Goal: Information Seeking & Learning: Learn about a topic

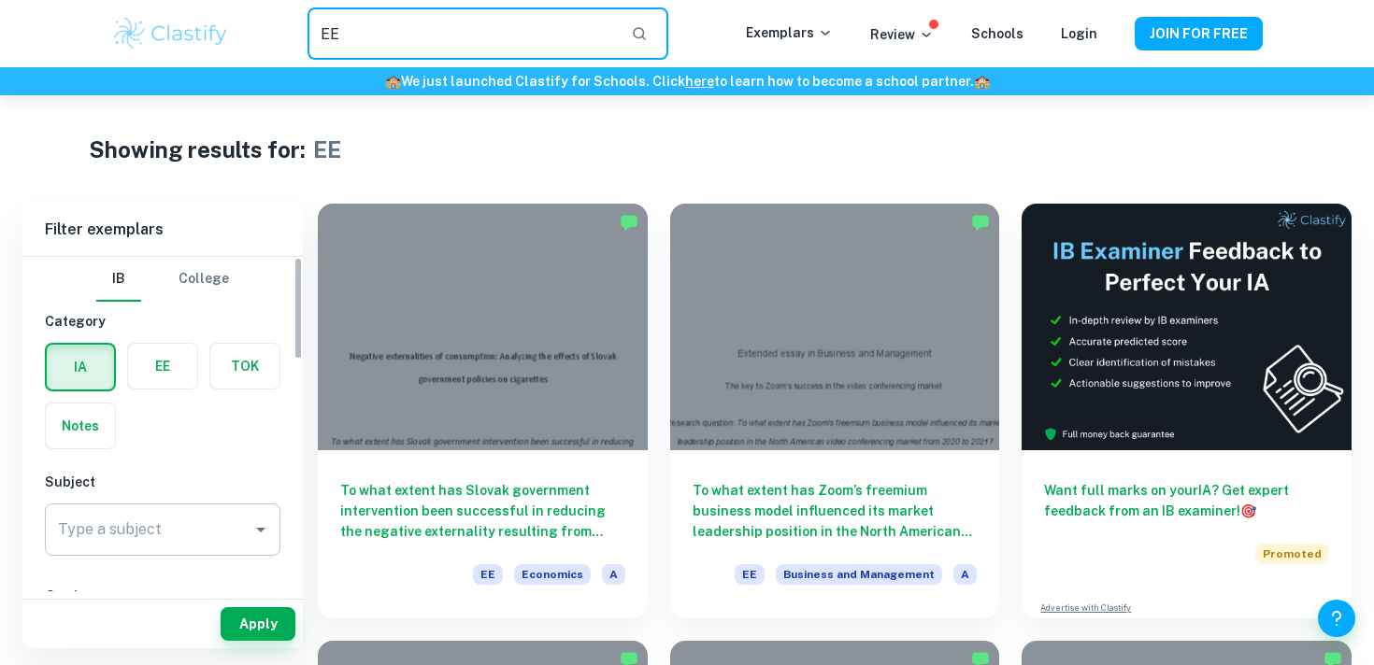
click at [102, 554] on div "Type a subject" at bounding box center [163, 530] width 236 height 52
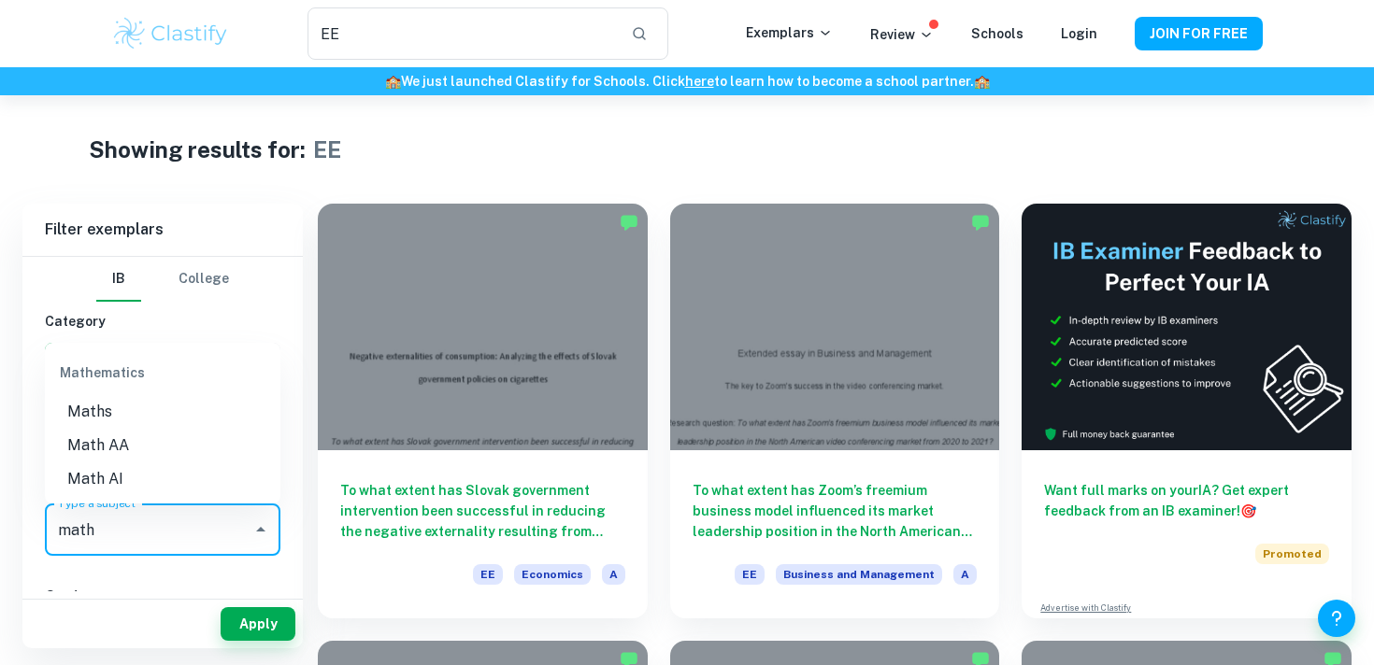
click at [149, 441] on li "Math AA" at bounding box center [163, 446] width 236 height 34
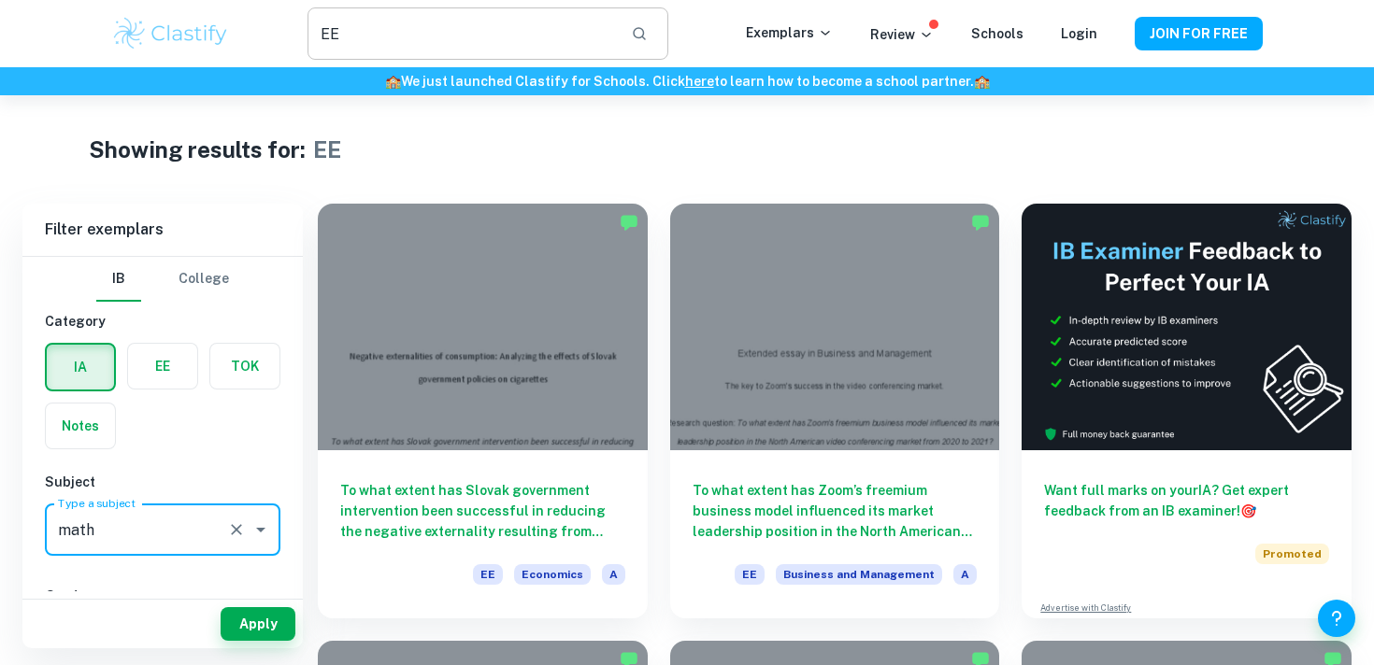
type input "Math AA"
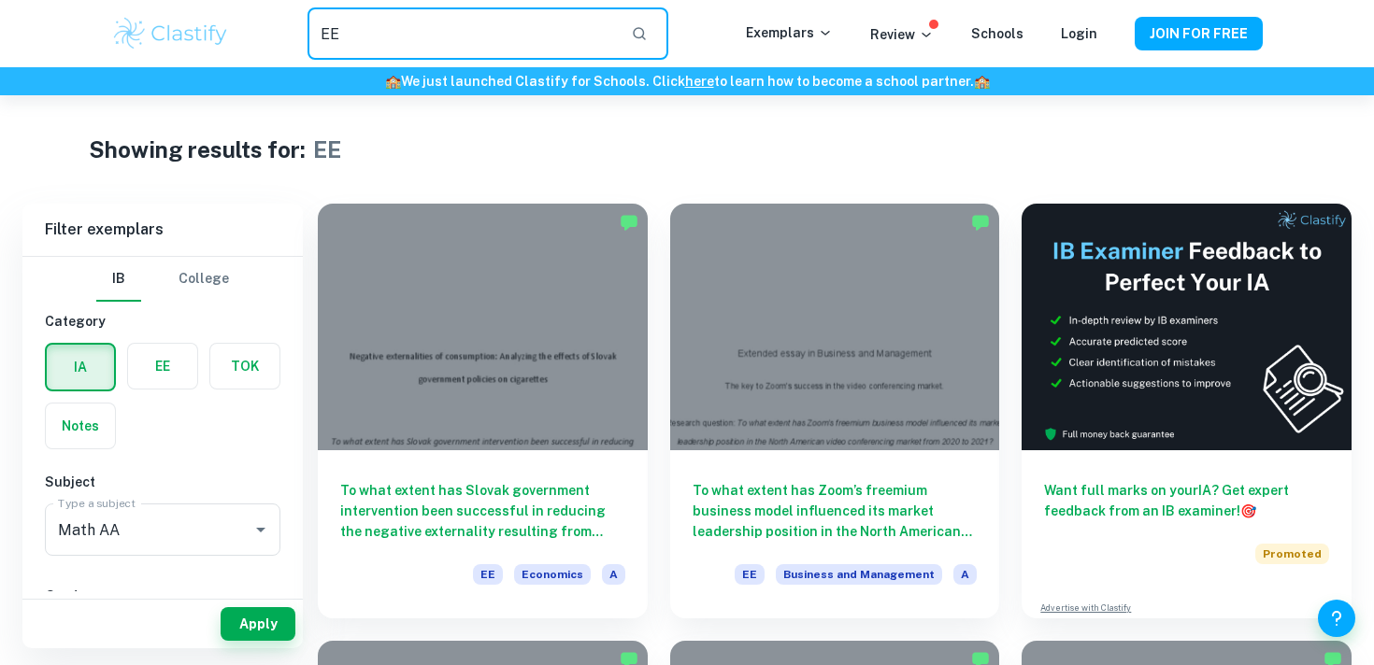
click at [501, 39] on input "EE" at bounding box center [461, 33] width 308 height 52
type input "stochastic"
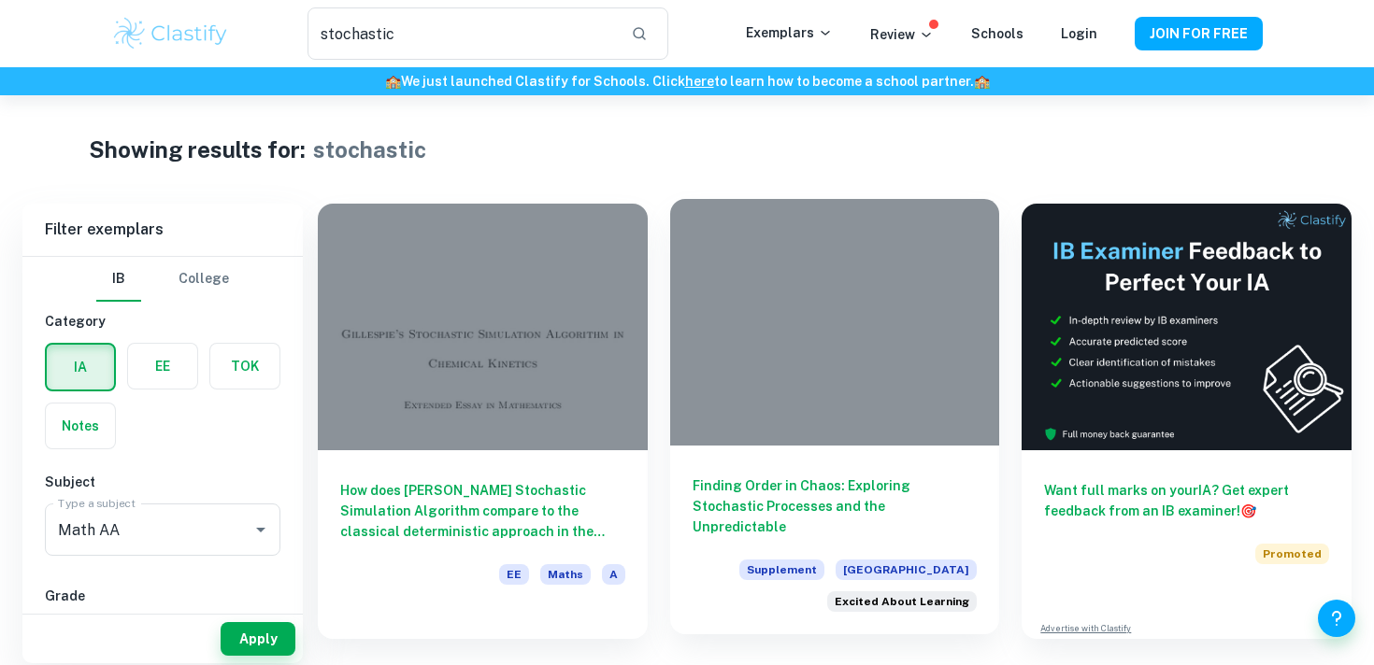
scroll to position [95, 0]
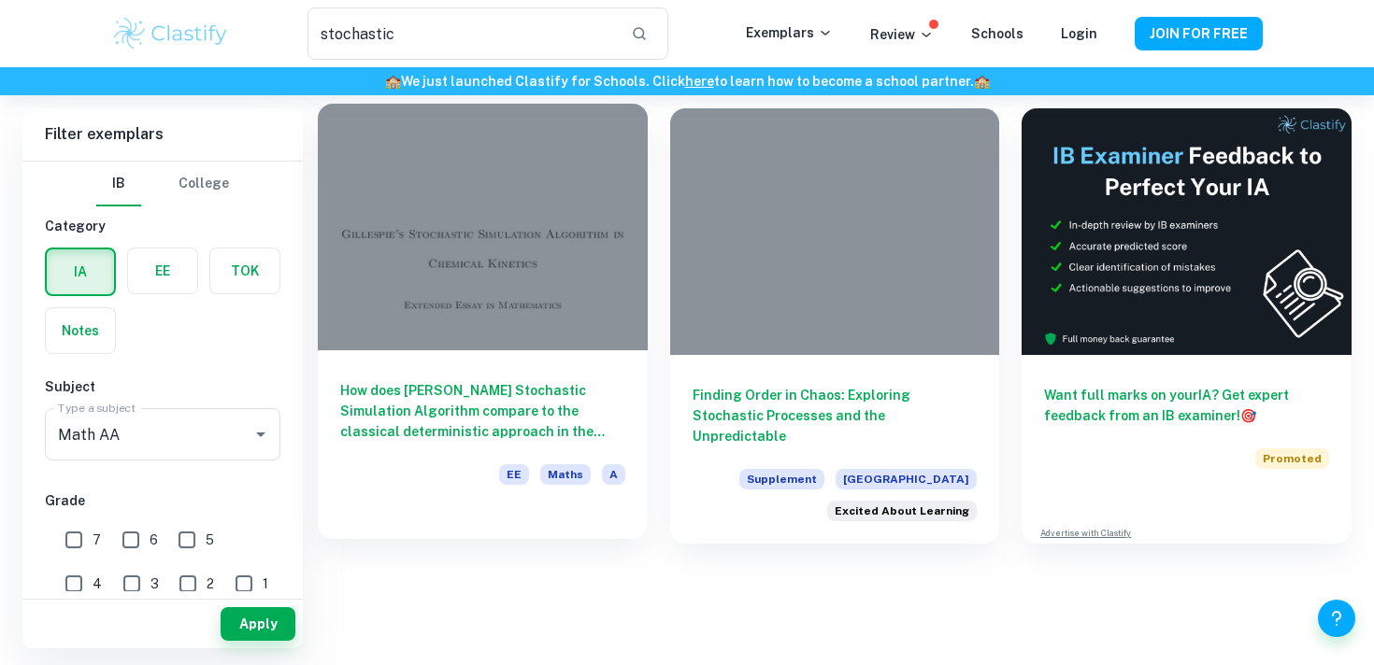
click at [576, 238] on div at bounding box center [483, 227] width 330 height 247
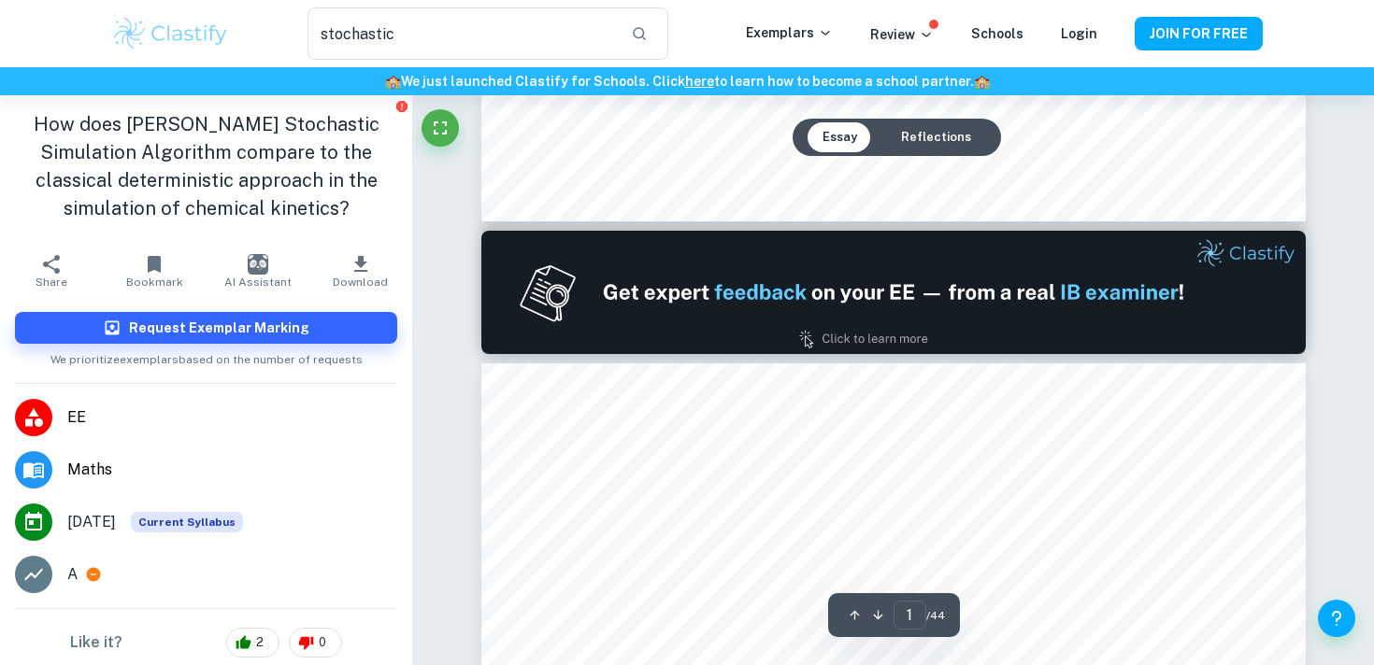
scroll to position [968, 0]
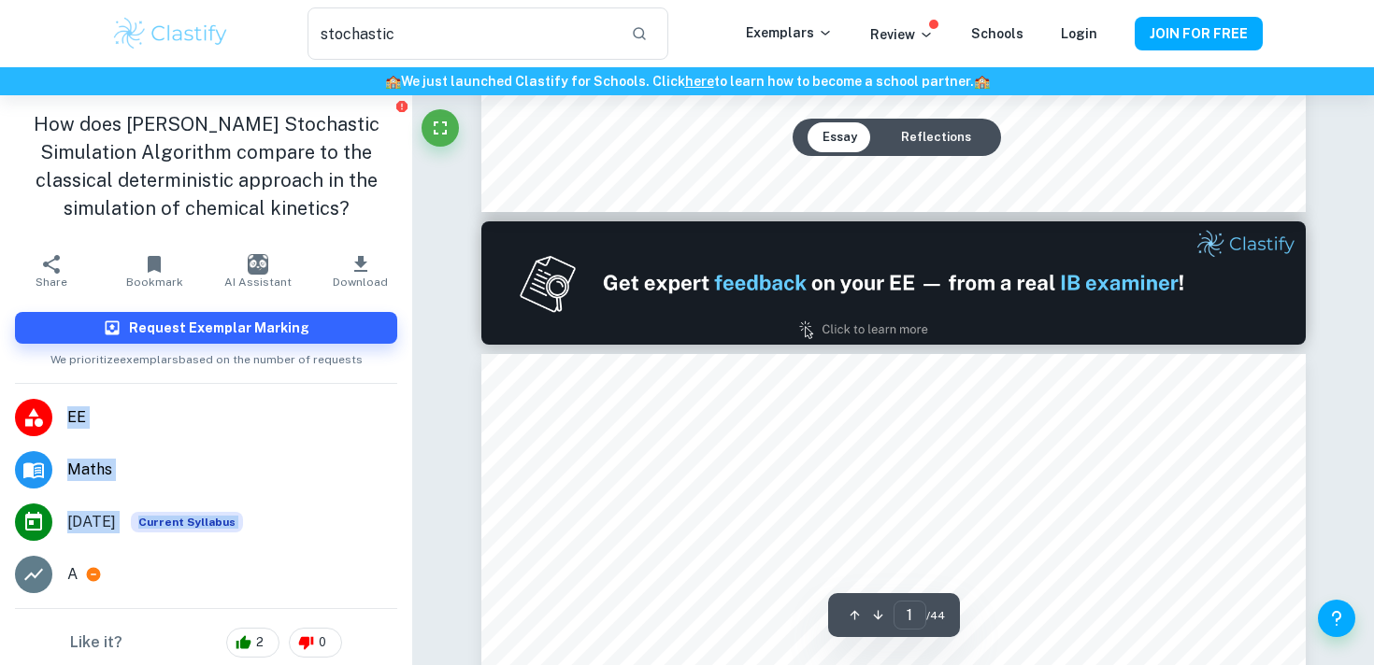
drag, startPoint x: 110, startPoint y: 584, endPoint x: 67, endPoint y: 584, distance: 43.0
click at [67, 584] on div "A" at bounding box center [232, 575] width 330 height 22
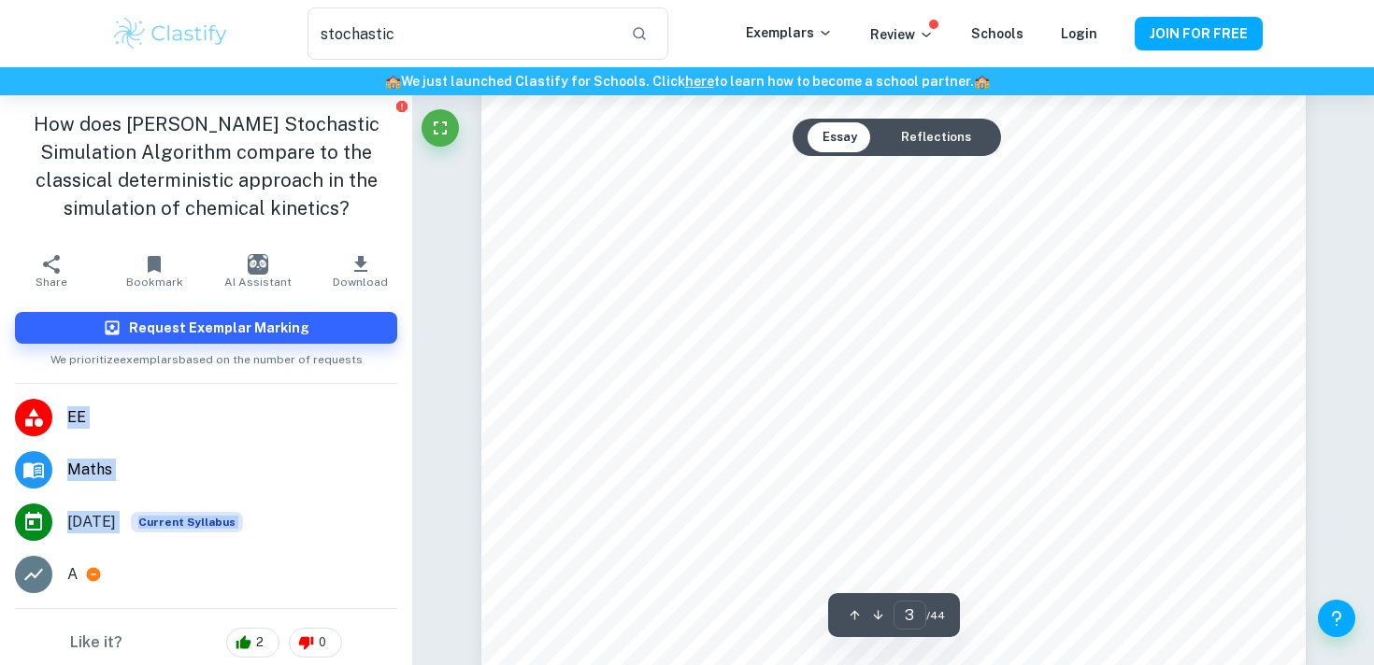
scroll to position [2813, 0]
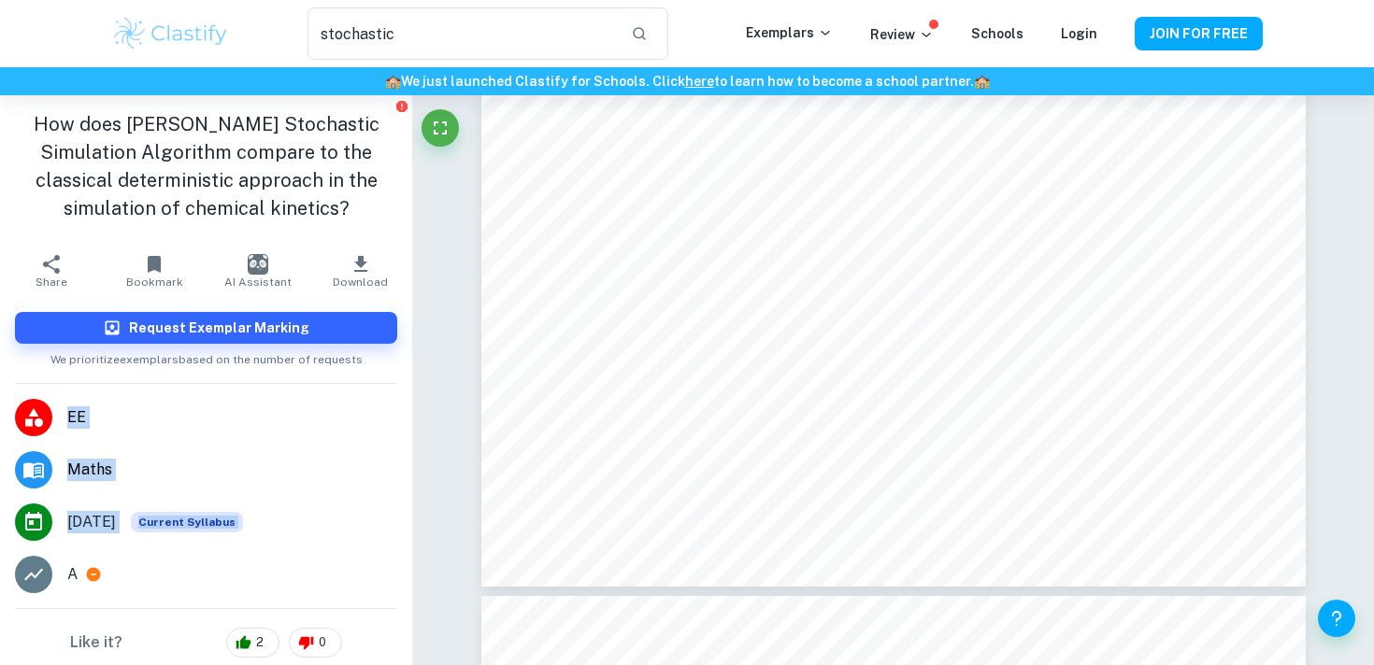
type input "4"
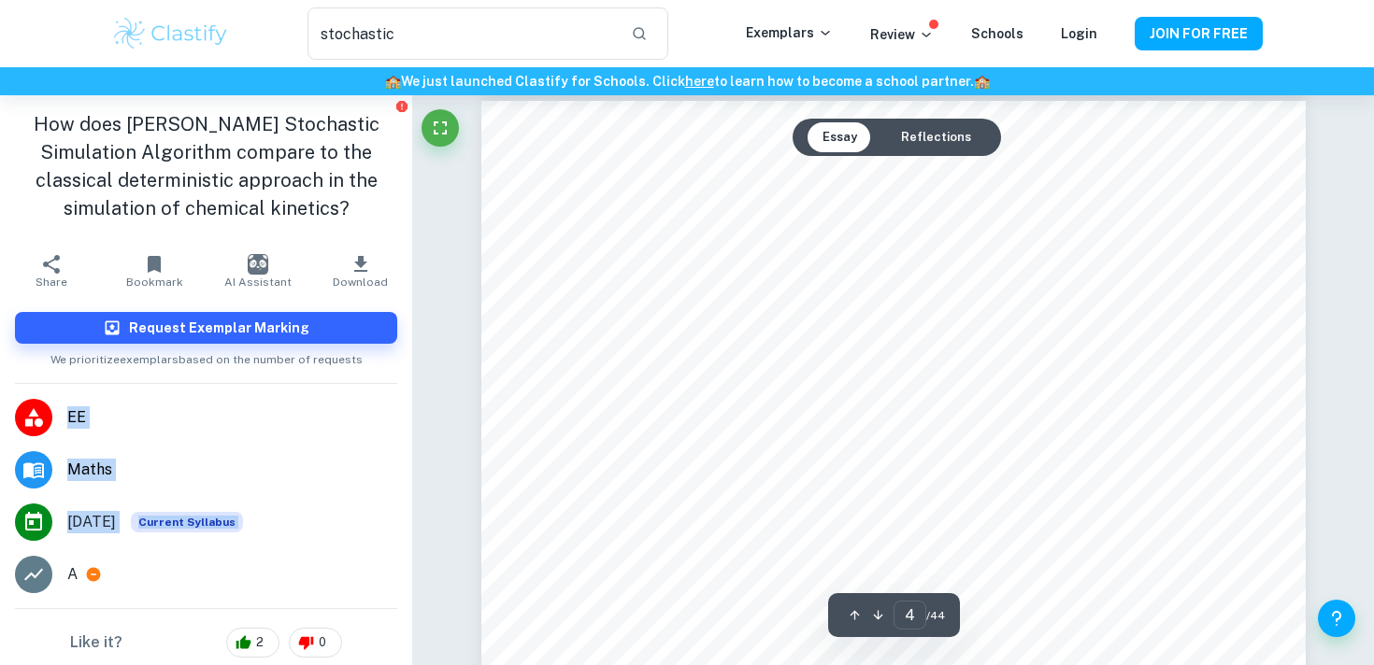
scroll to position [3508, 0]
drag, startPoint x: 201, startPoint y: 127, endPoint x: 245, endPoint y: 127, distance: 43.9
click at [230, 127] on h1 "How does [PERSON_NAME] Stochastic Simulation Algorithm compare to the classical…" at bounding box center [206, 166] width 382 height 112
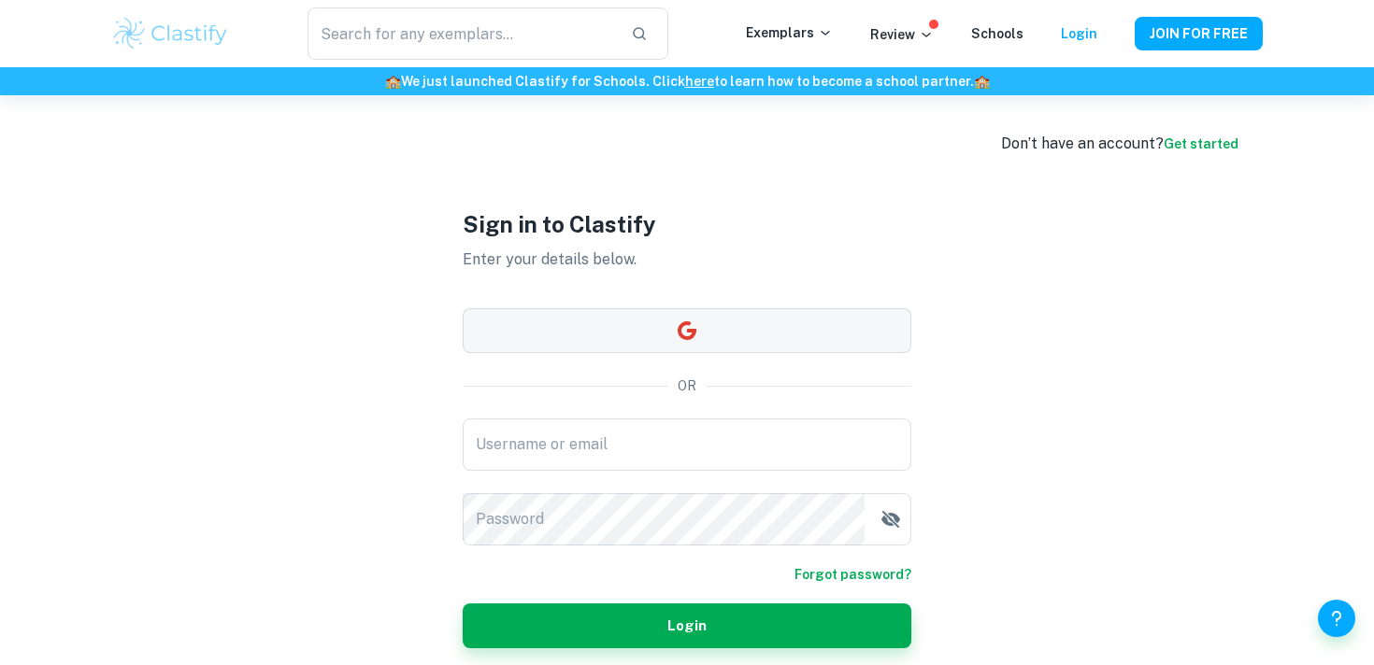
click at [857, 323] on button "button" at bounding box center [687, 330] width 449 height 45
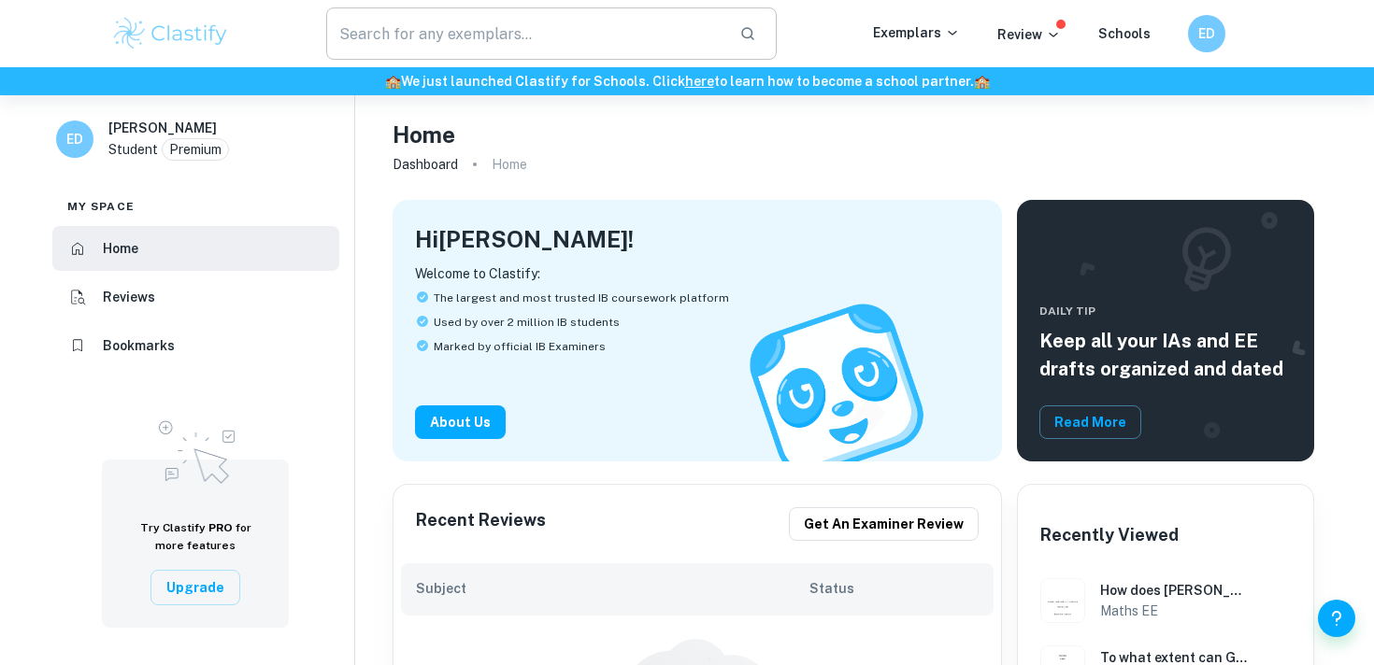
click at [517, 52] on input "text" at bounding box center [525, 33] width 398 height 52
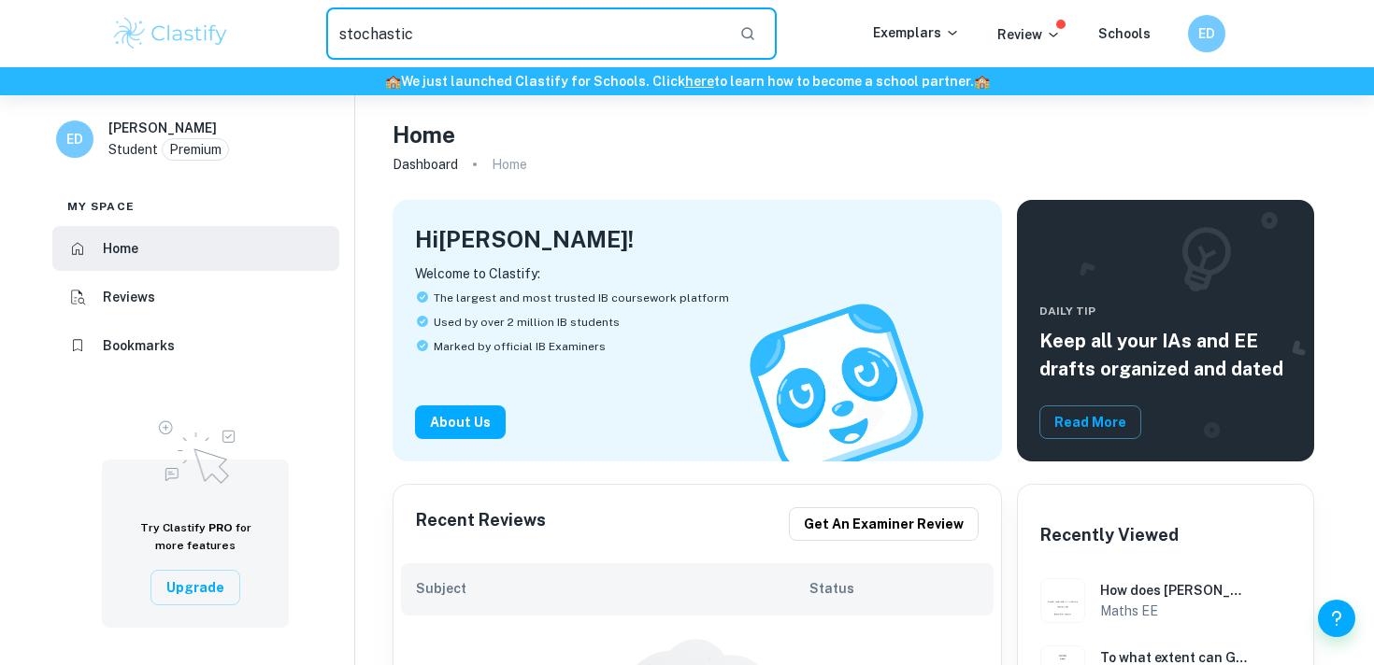
type input "stochastic"
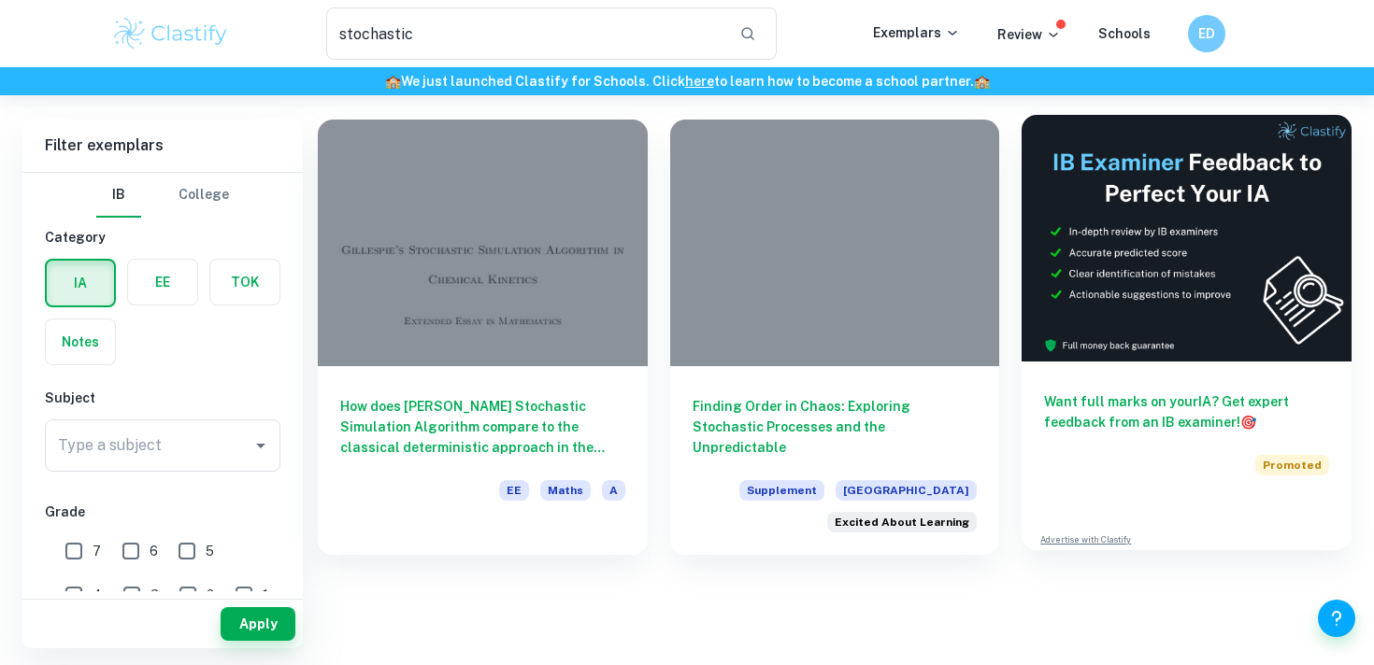
scroll to position [95, 0]
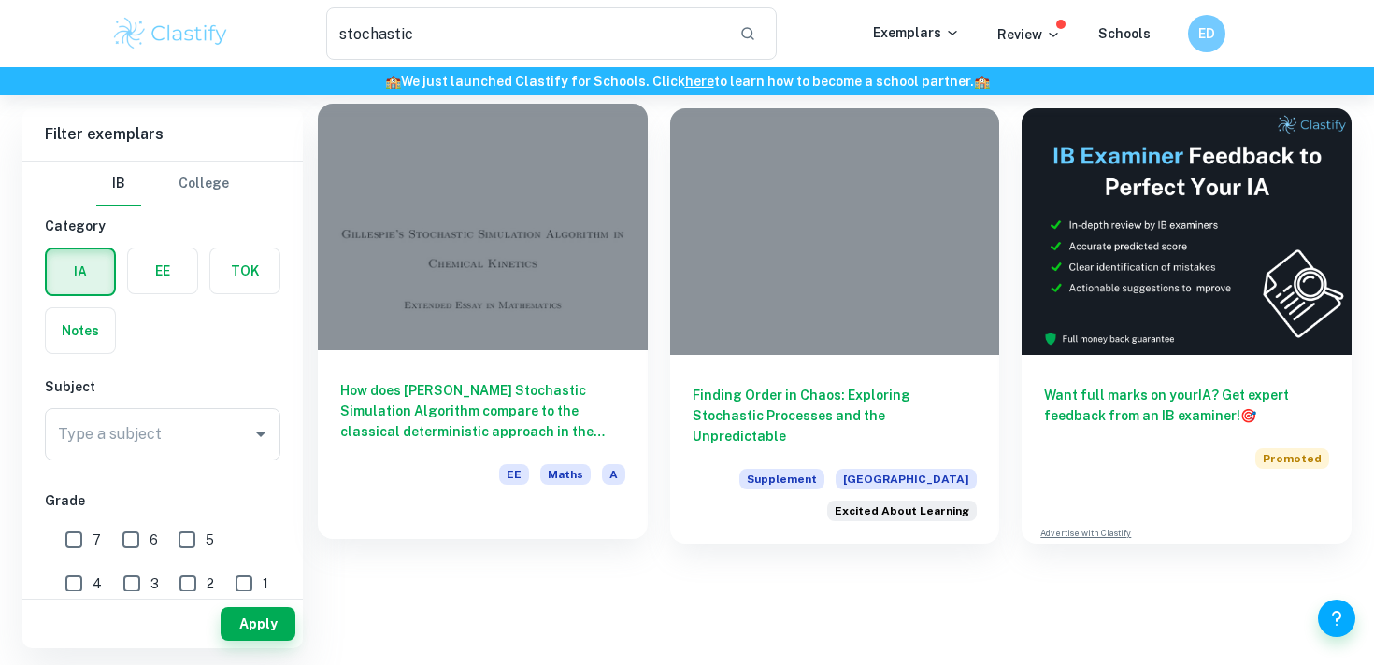
click at [501, 361] on div "How does [PERSON_NAME] Stochastic Simulation Algorithm compare to the classical…" at bounding box center [483, 434] width 330 height 168
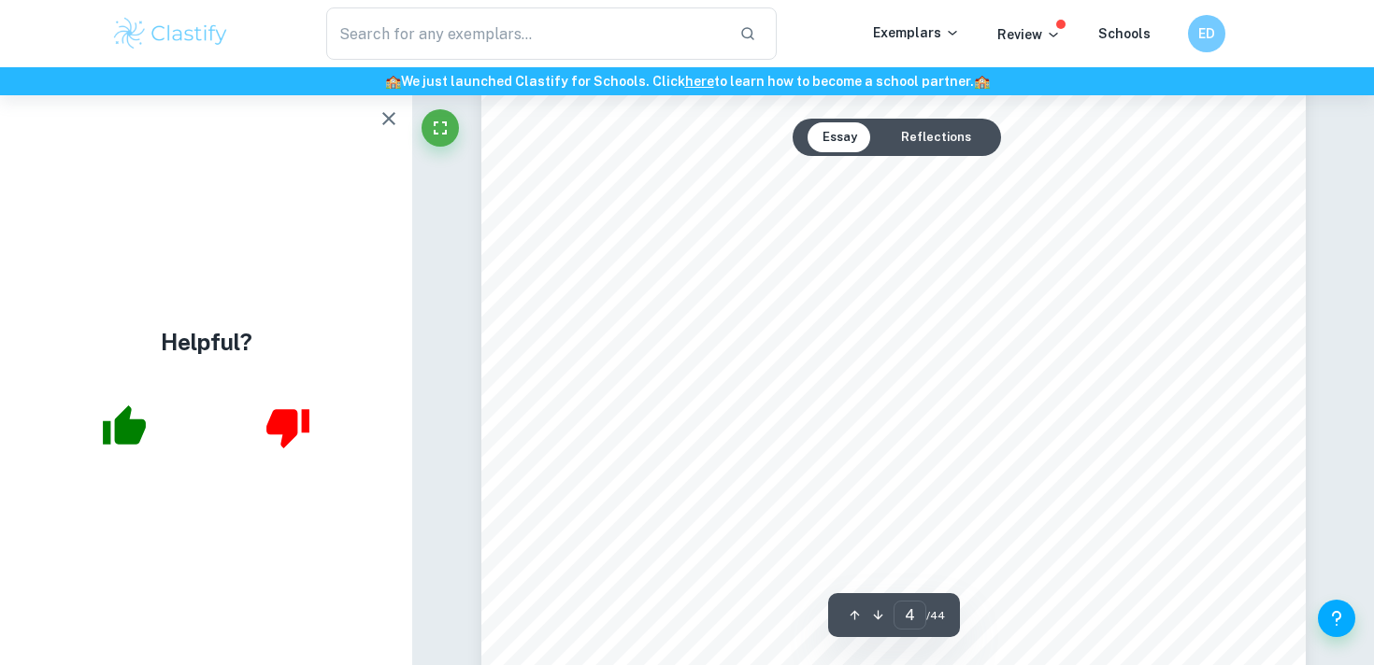
scroll to position [3543, 0]
click at [380, 109] on icon "button" at bounding box center [389, 118] width 22 height 22
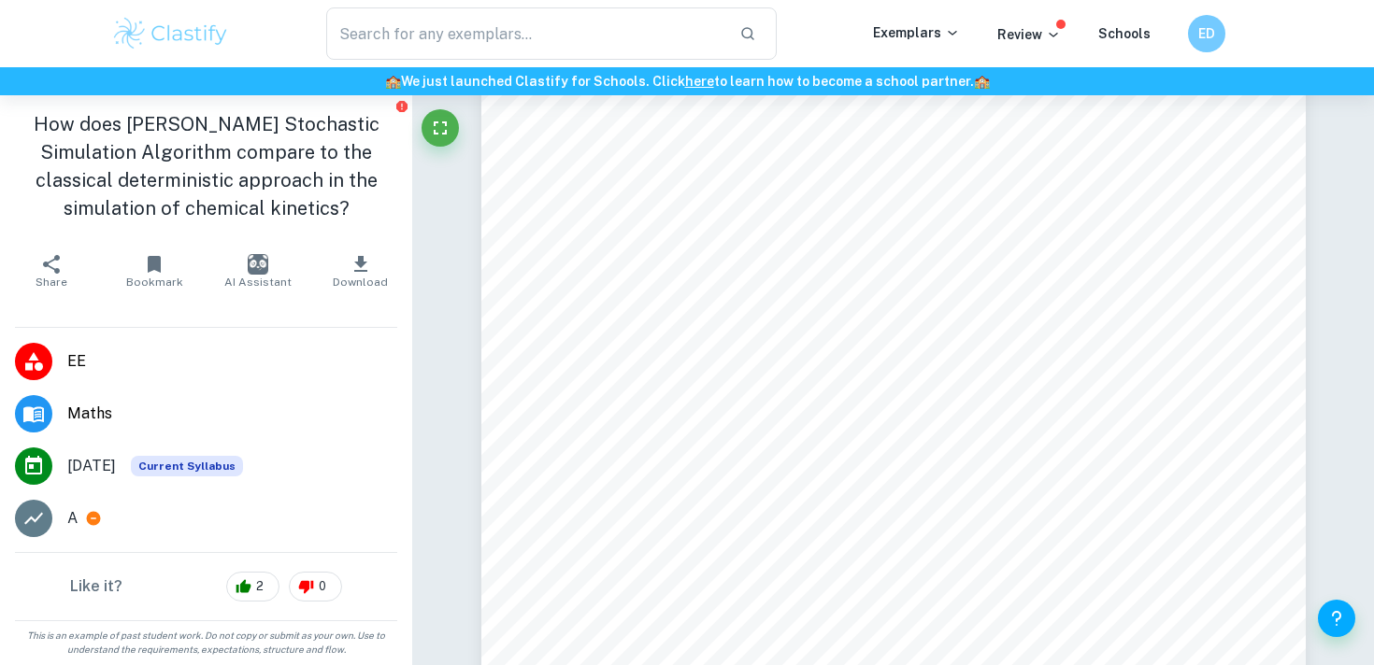
click at [369, 265] on icon "button" at bounding box center [361, 264] width 22 height 22
click at [366, 272] on icon "button" at bounding box center [361, 264] width 22 height 22
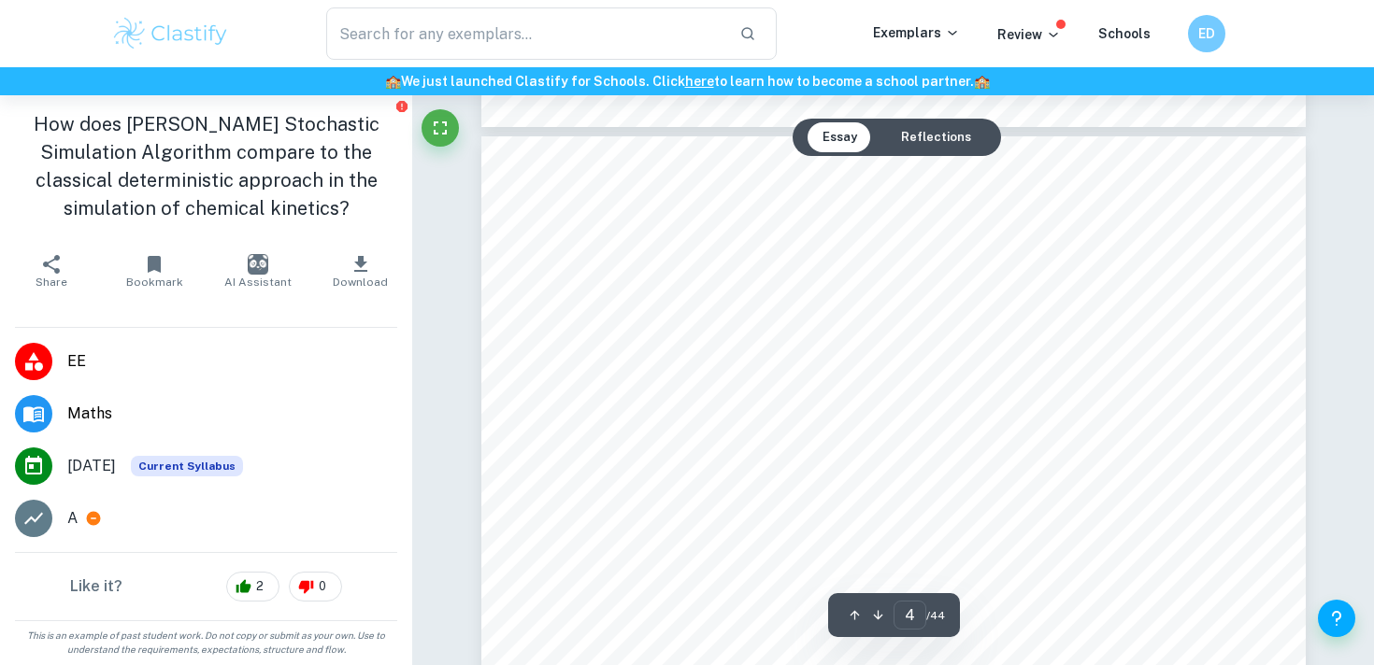
type input "3"
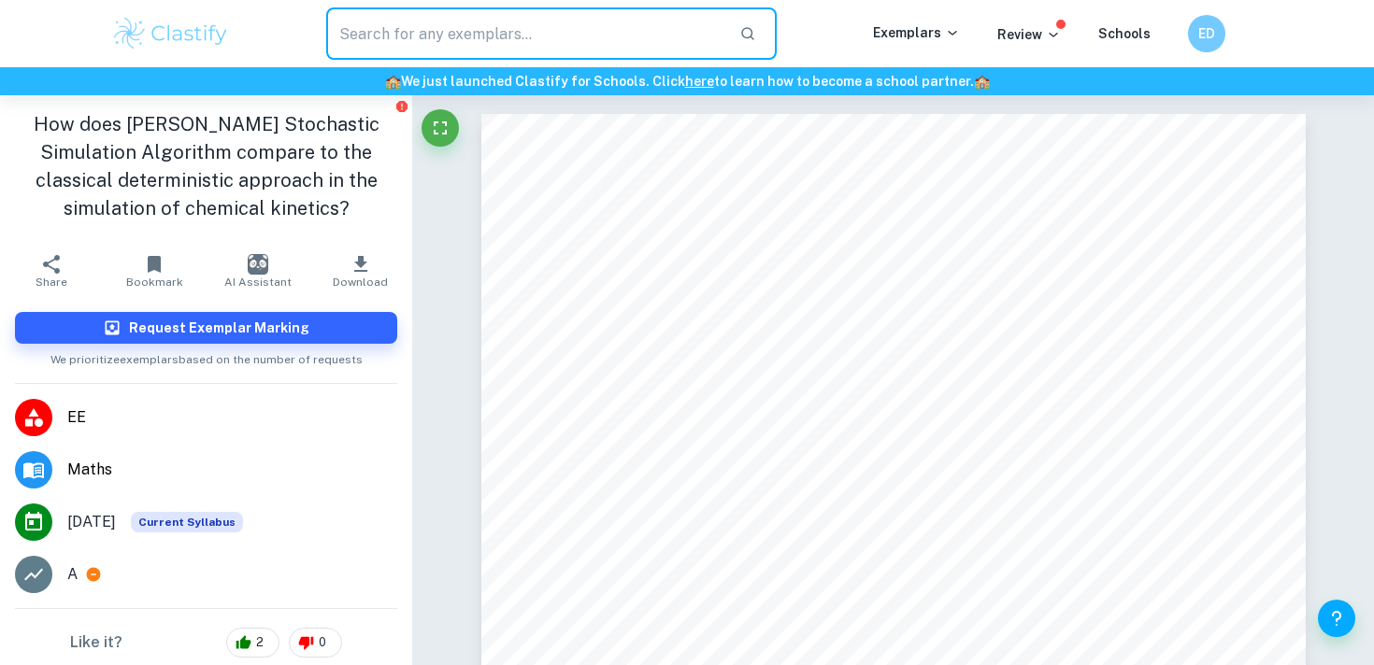
click at [478, 51] on input "text" at bounding box center [525, 33] width 398 height 52
type input "e"
type input "random walk"
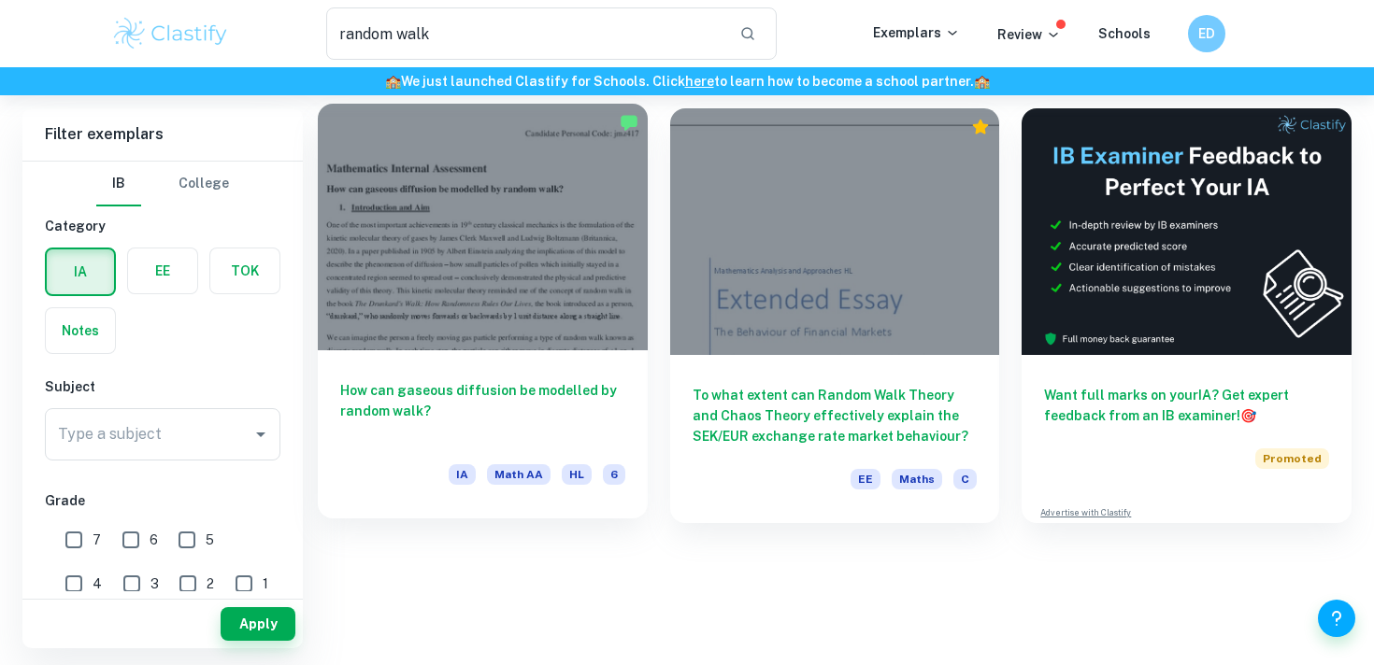
scroll to position [95, 0]
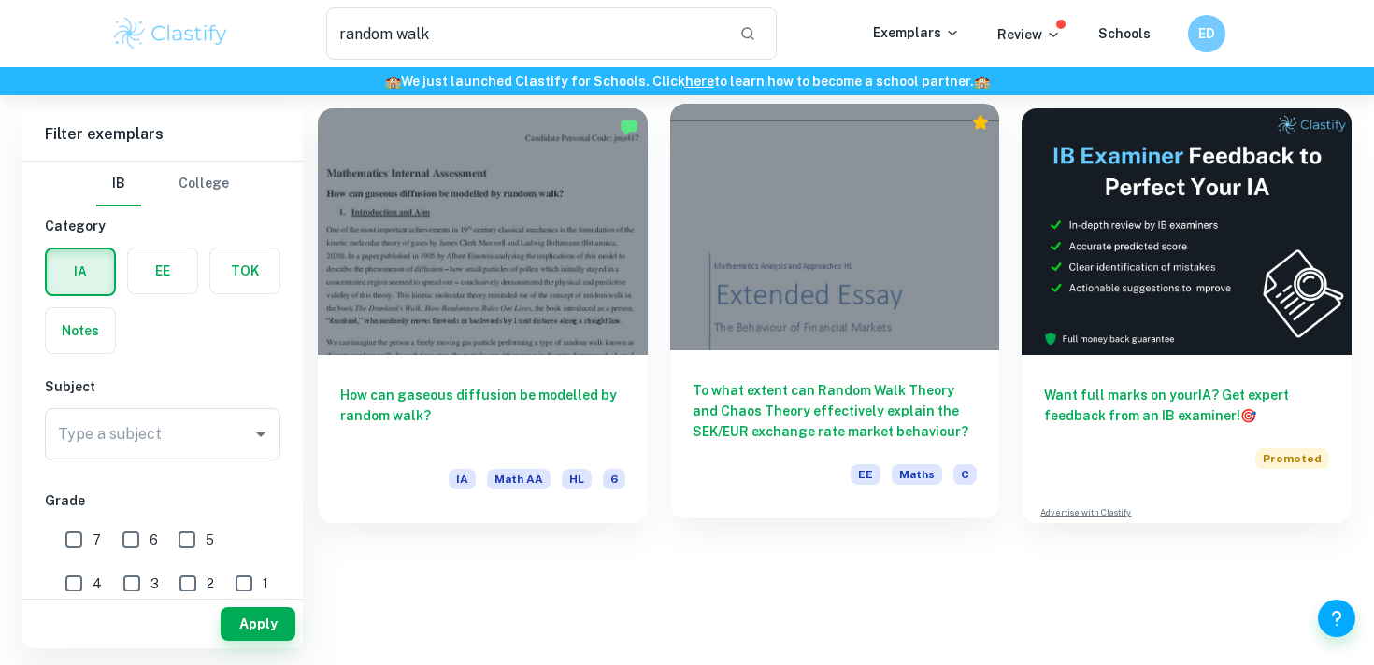
click at [765, 435] on h6 "To what extent can Random Walk Theory and Chaos Theory effectively explain the …" at bounding box center [835, 411] width 285 height 62
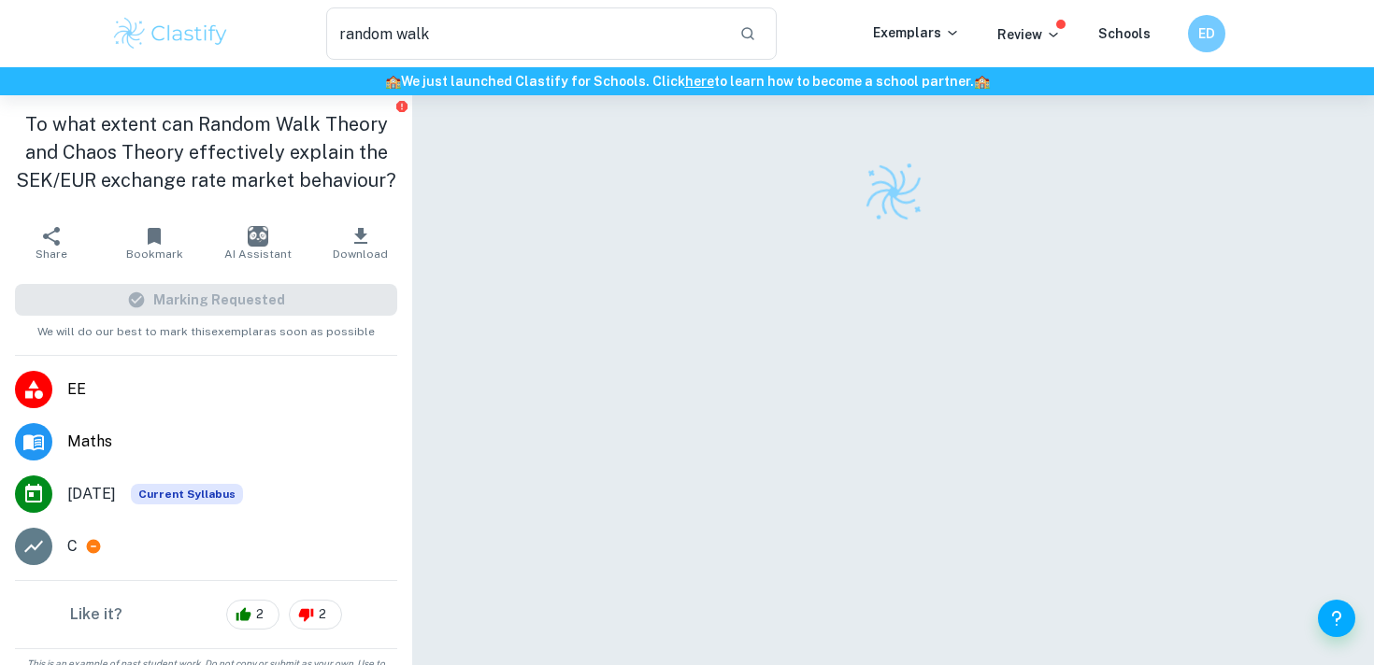
scroll to position [21, 0]
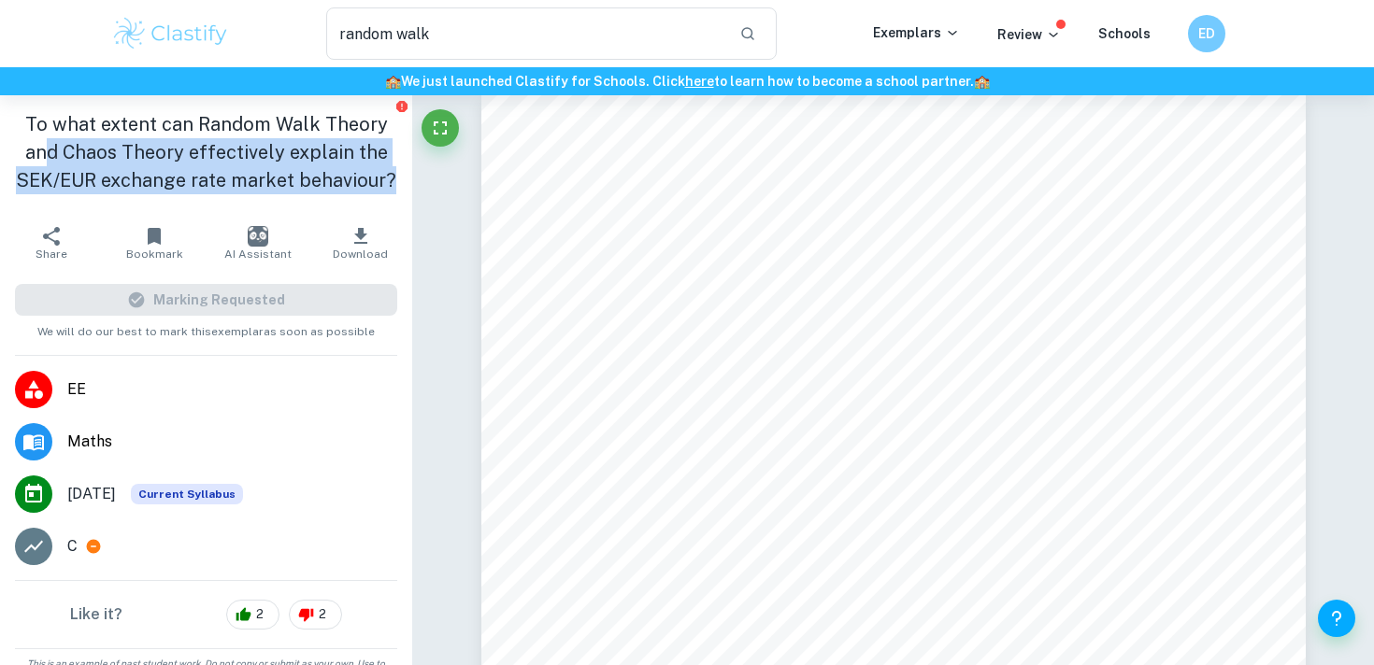
drag, startPoint x: 404, startPoint y: 180, endPoint x: 53, endPoint y: 152, distance: 351.6
click at [52, 152] on div "To what extent can Random Walk Theory and Chaos Theory effectively explain the …" at bounding box center [206, 155] width 412 height 121
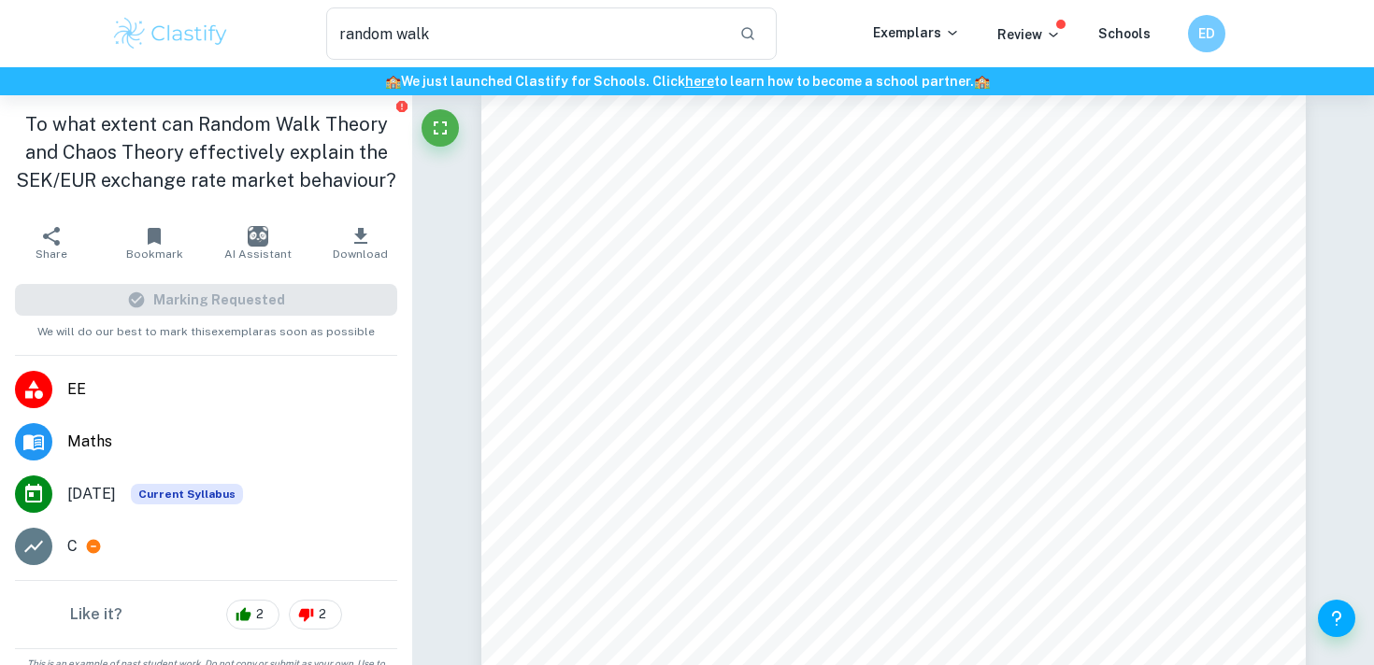
click at [90, 161] on h1 "To what extent can Random Walk Theory and Chaos Theory effectively explain the …" at bounding box center [206, 152] width 382 height 84
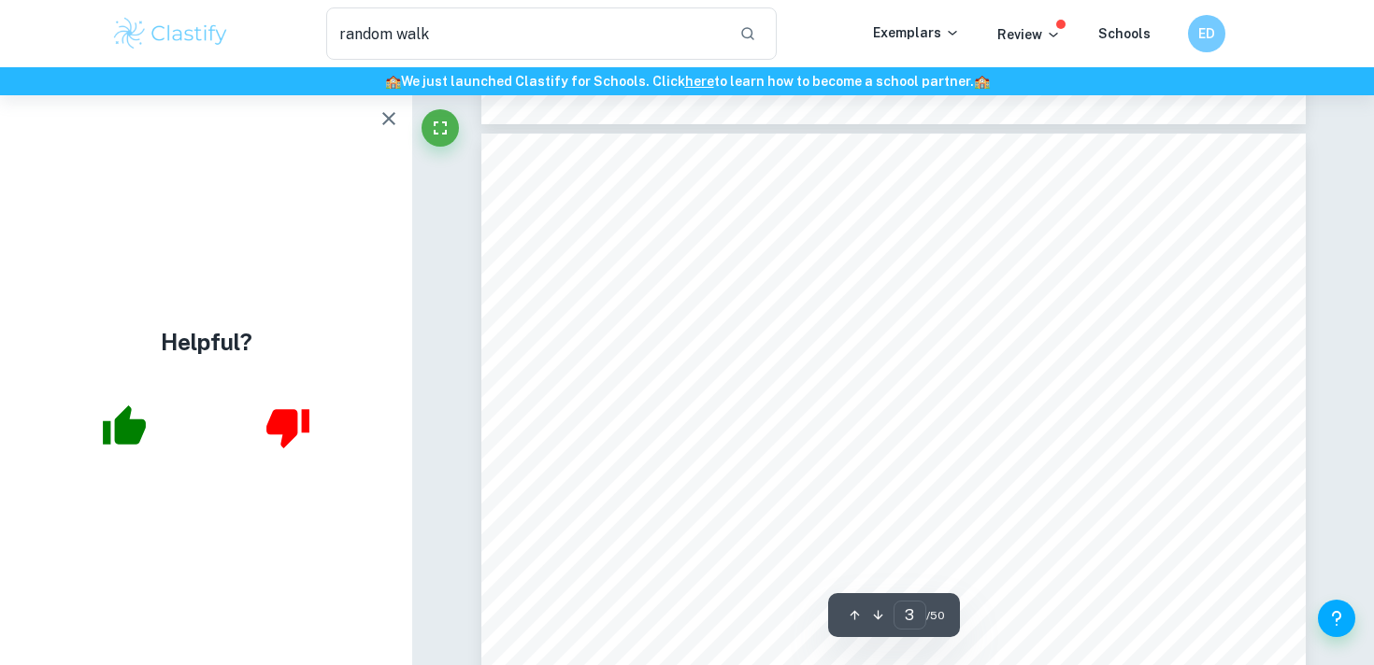
scroll to position [2607, 0]
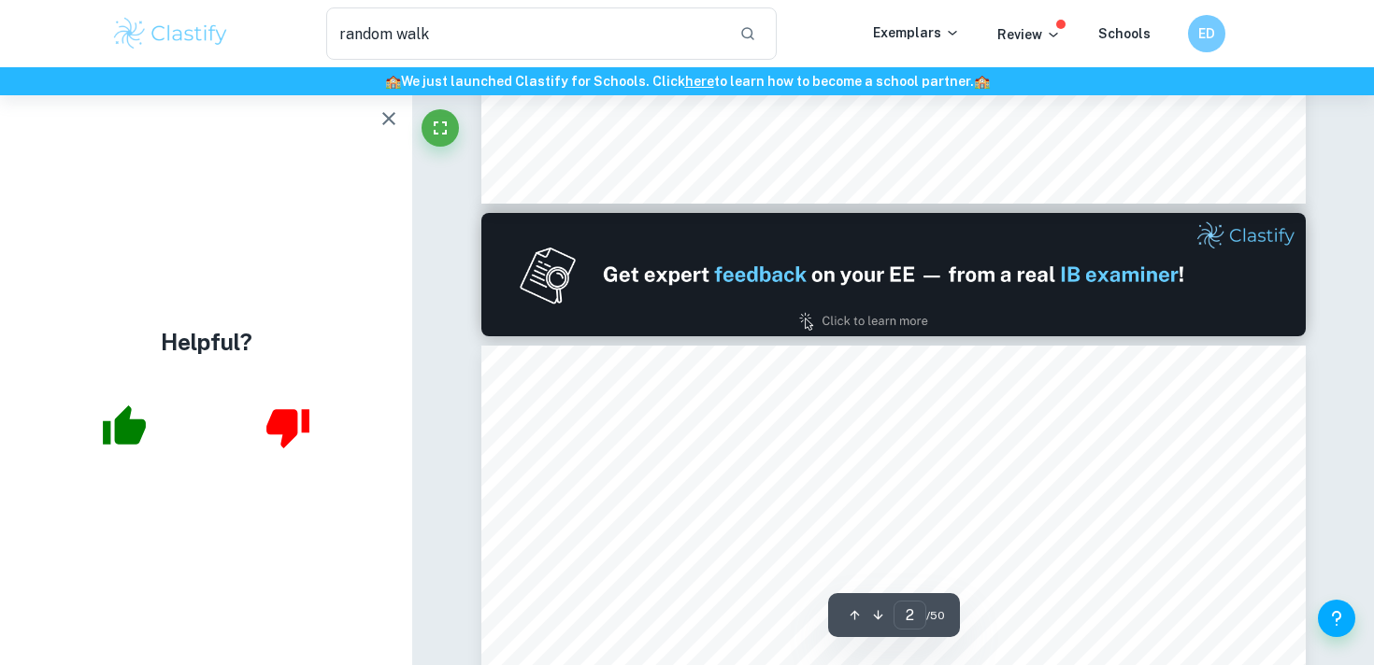
type input "1"
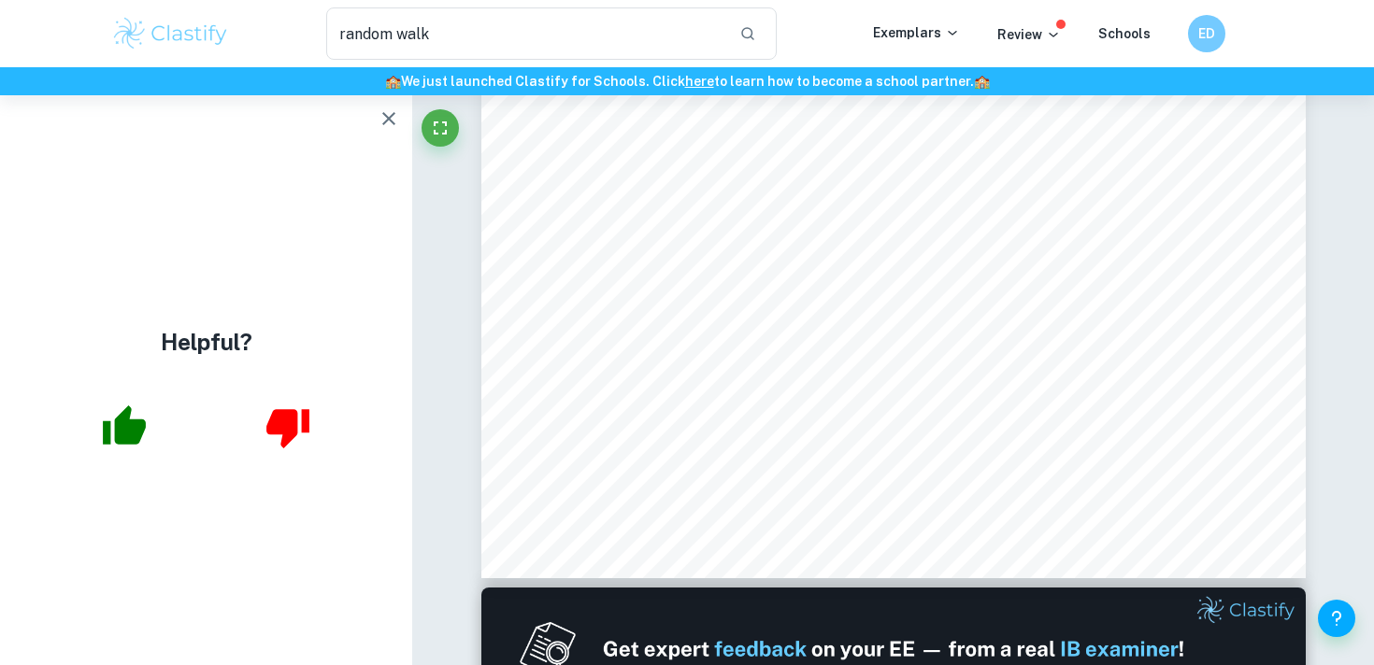
scroll to position [473, 0]
